Goal: Transaction & Acquisition: Purchase product/service

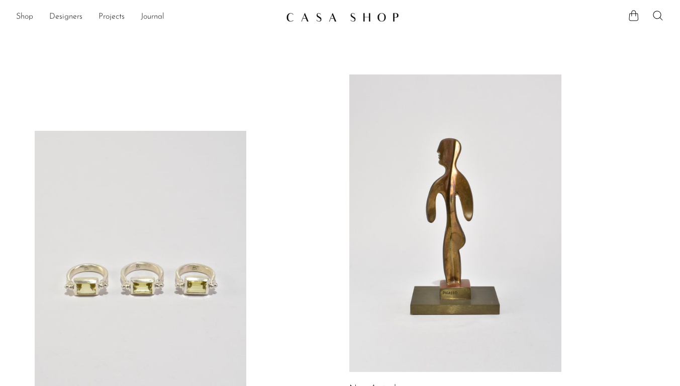
click at [17, 20] on link "Shop" at bounding box center [24, 17] width 17 height 13
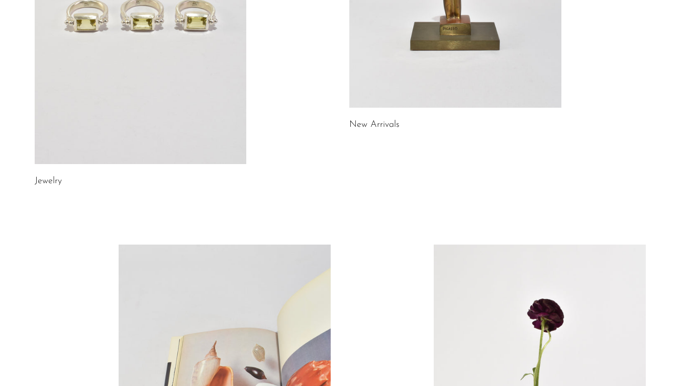
scroll to position [592, 0]
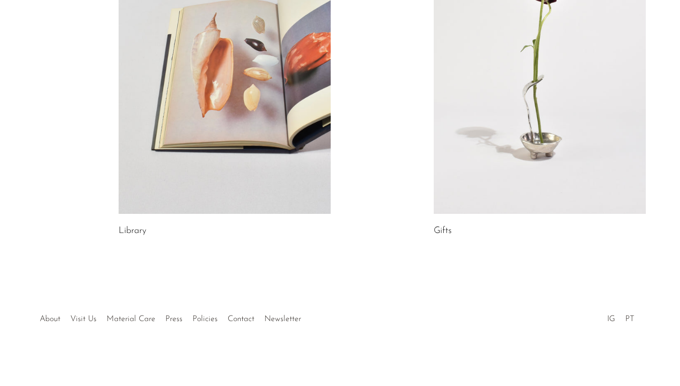
click at [55, 315] on link "About" at bounding box center [50, 319] width 21 height 8
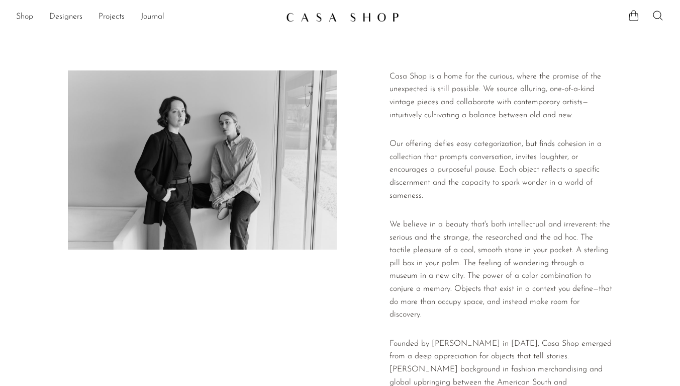
click at [29, 21] on link "Shop" at bounding box center [24, 17] width 17 height 13
click at [31, 23] on link "Shop" at bounding box center [24, 17] width 17 height 13
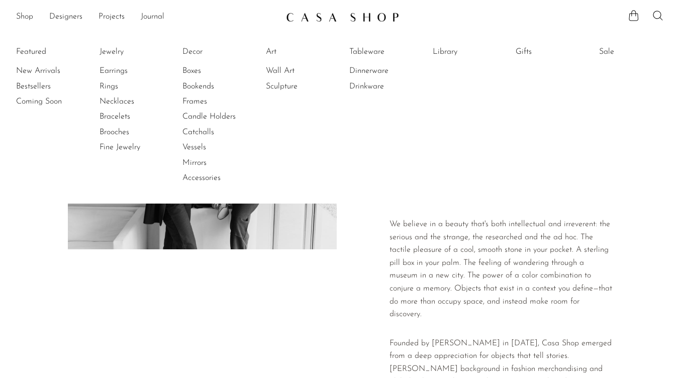
click at [114, 50] on link "Jewelry" at bounding box center [137, 51] width 75 height 11
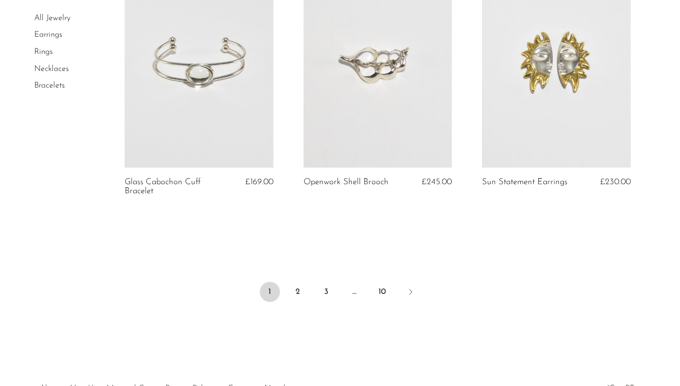
scroll to position [2977, 0]
click at [416, 291] on link "Next" at bounding box center [411, 294] width 20 height 22
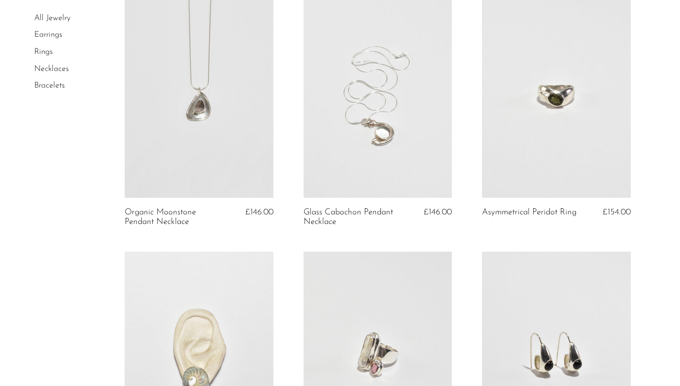
scroll to position [869, 0]
click at [451, 219] on div "£146.00" at bounding box center [433, 218] width 39 height 19
click at [428, 158] on link at bounding box center [378, 94] width 149 height 208
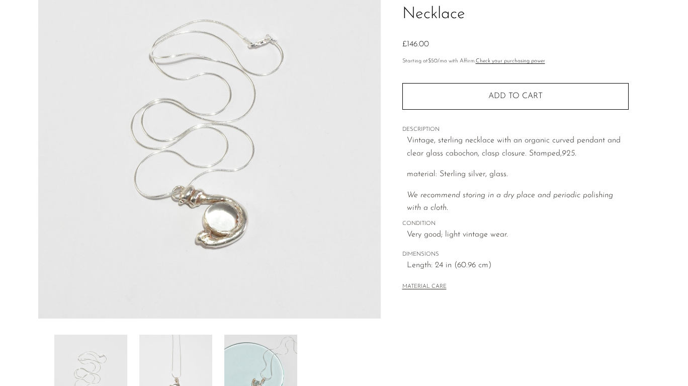
scroll to position [106, 0]
click at [433, 286] on button "MATERIAL CARE" at bounding box center [424, 287] width 44 height 8
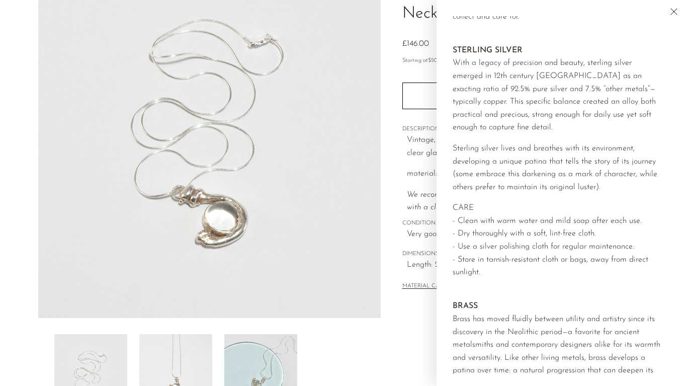
scroll to position [0, 0]
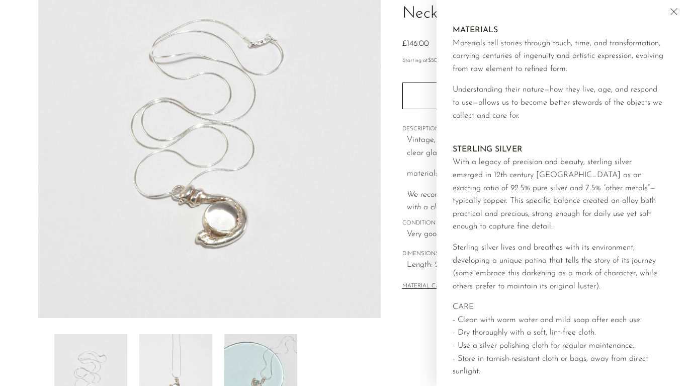
click at [672, 11] on icon "Close" at bounding box center [674, 12] width 12 height 12
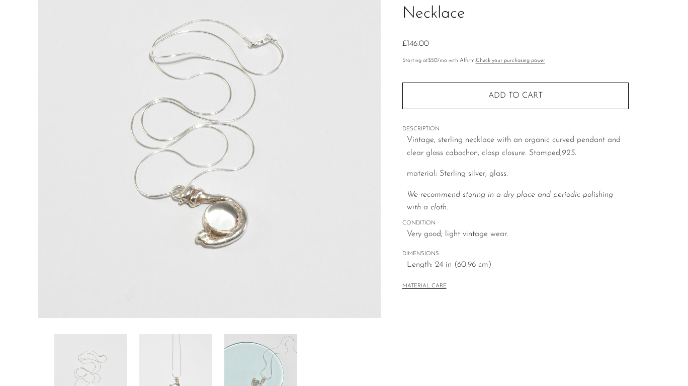
scroll to position [132, 0]
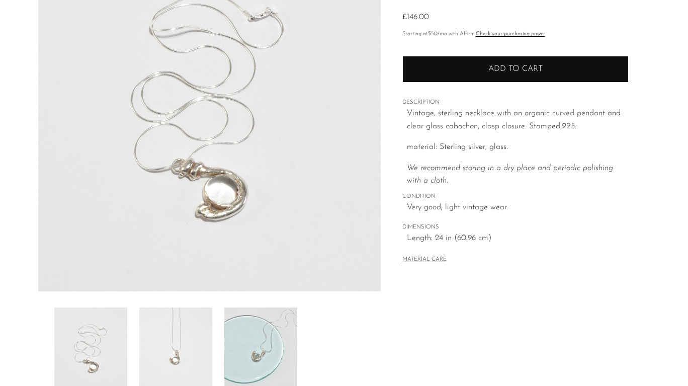
click at [591, 67] on button "Add to cart" at bounding box center [515, 69] width 226 height 26
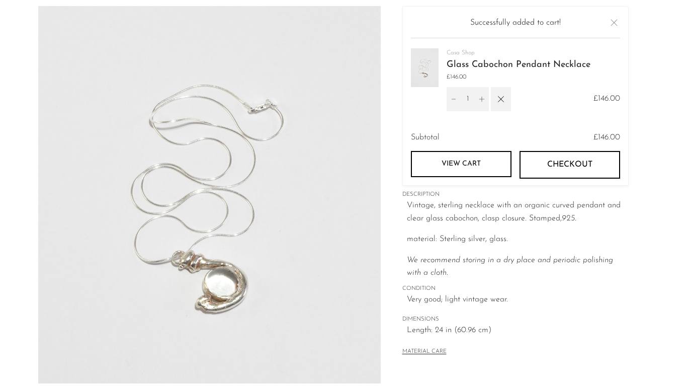
scroll to position [0, 0]
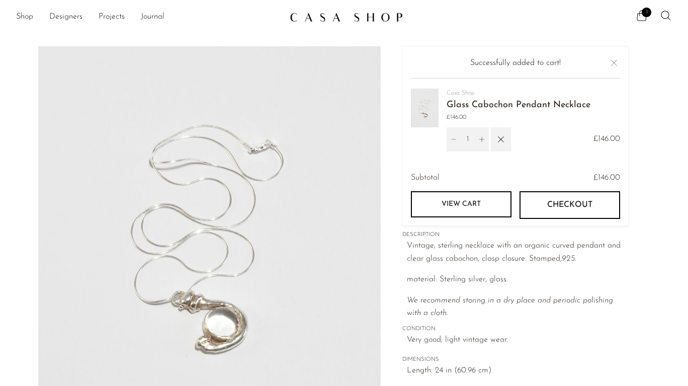
click at [616, 62] on button "Close" at bounding box center [614, 63] width 12 height 12
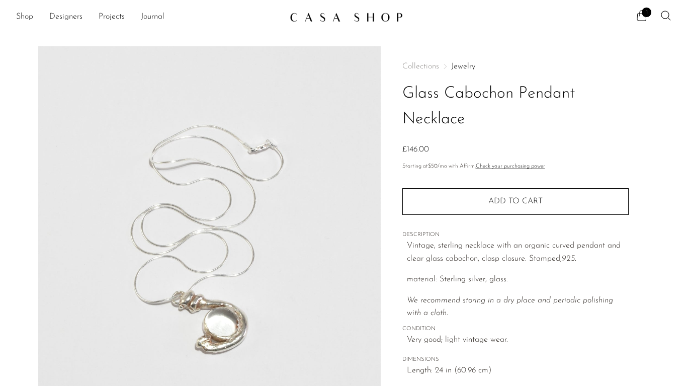
click at [642, 17] on icon at bounding box center [641, 16] width 12 height 12
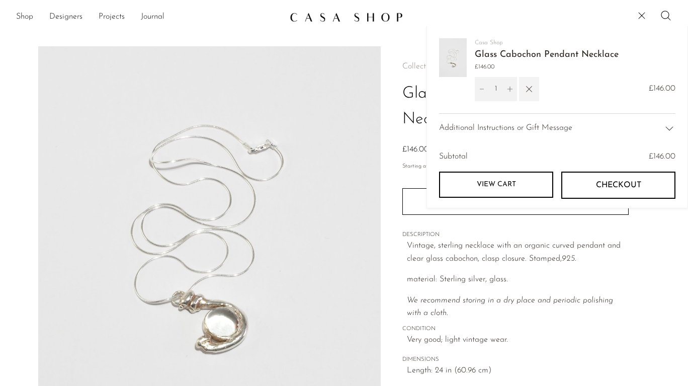
click at [535, 86] on button "button" at bounding box center [529, 89] width 20 height 24
